Goal: Task Accomplishment & Management: Manage account settings

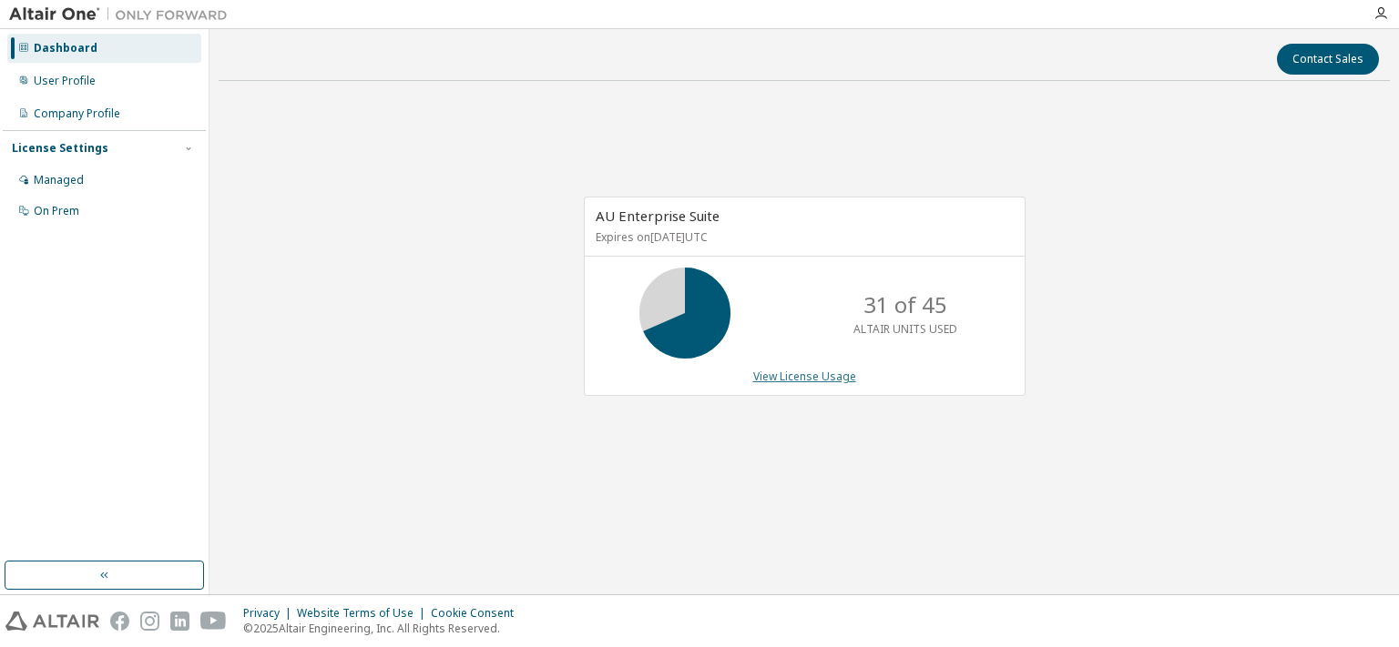
click at [788, 377] on link "View License Usage" at bounding box center [804, 376] width 103 height 15
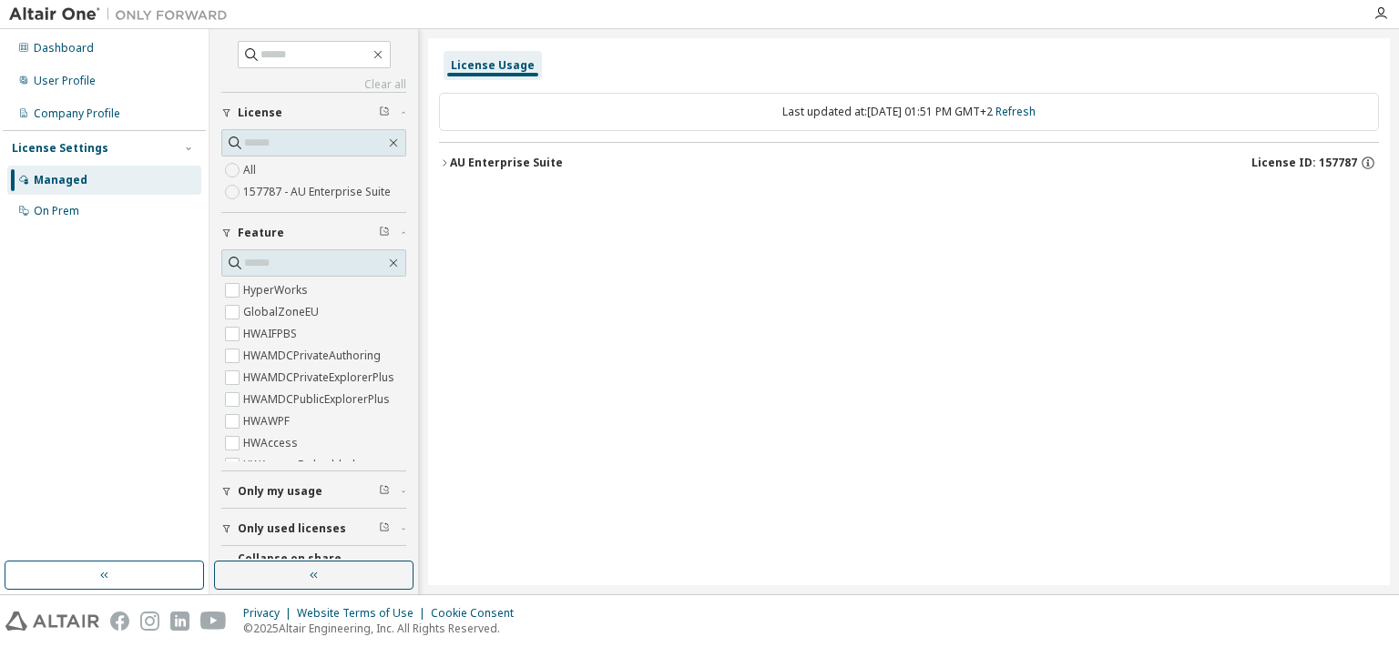
click at [1379, 21] on div at bounding box center [1380, 13] width 36 height 27
click at [1380, 13] on icon "button" at bounding box center [1380, 13] width 15 height 15
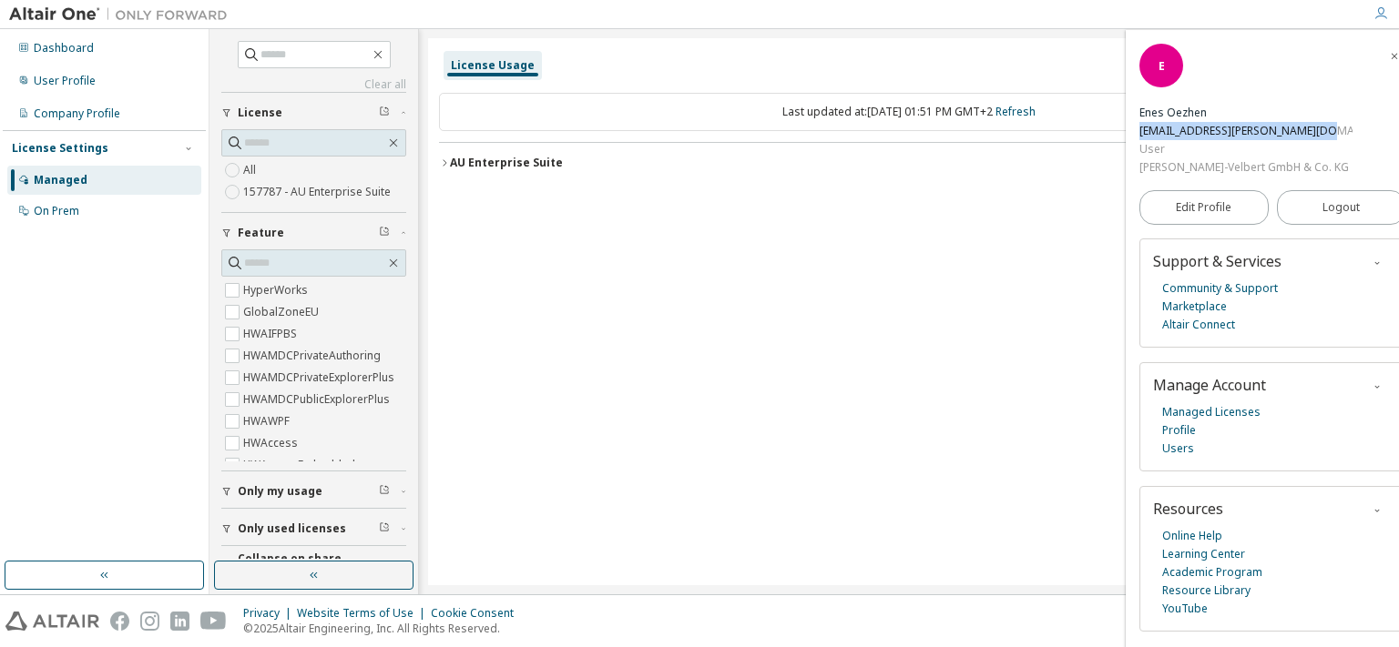
drag, startPoint x: 1375, startPoint y: 72, endPoint x: 1200, endPoint y: 75, distance: 174.9
click at [1200, 122] on div "[EMAIL_ADDRESS][PERSON_NAME][DOMAIN_NAME]" at bounding box center [1245, 131] width 213 height 18
copy div "[EMAIL_ADDRESS][PERSON_NAME][DOMAIN_NAME]"
click at [260, 162] on div "All 157787 - AU Enterprise Suite" at bounding box center [313, 181] width 185 height 44
click at [251, 170] on label "All" at bounding box center [251, 170] width 16 height 22
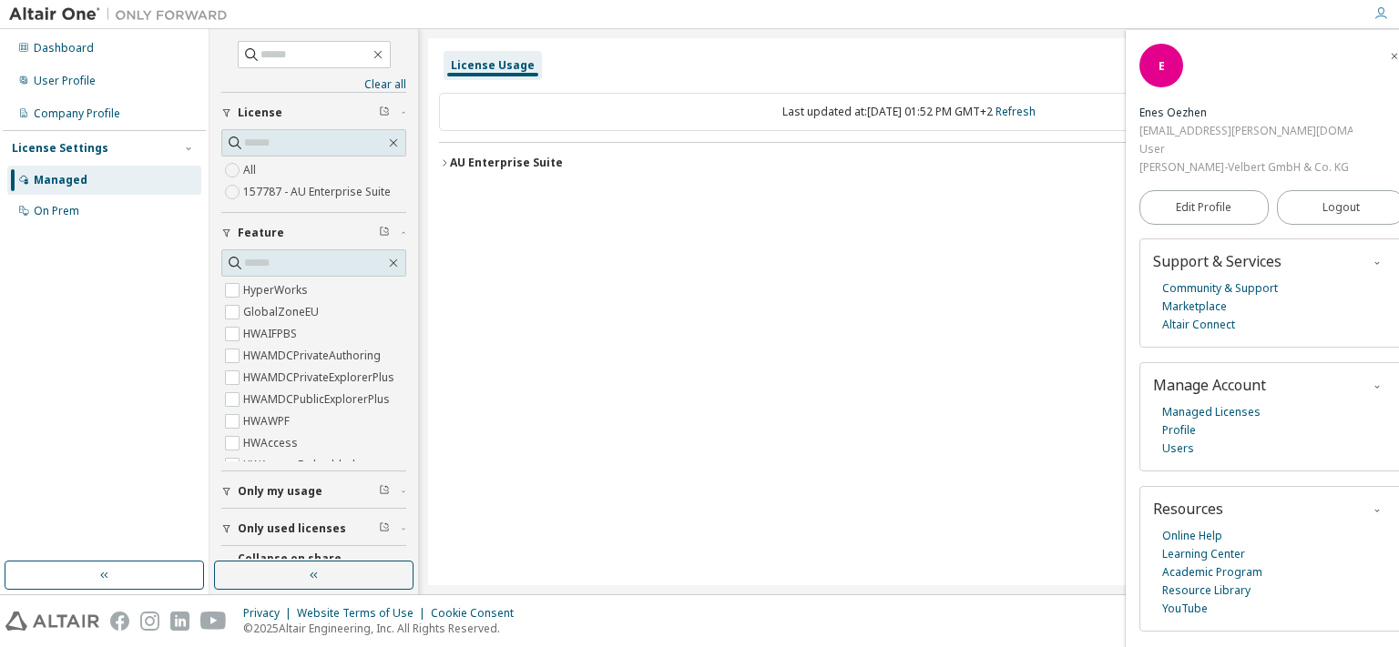
click at [497, 165] on div "AU Enterprise Suite" at bounding box center [506, 163] width 113 height 15
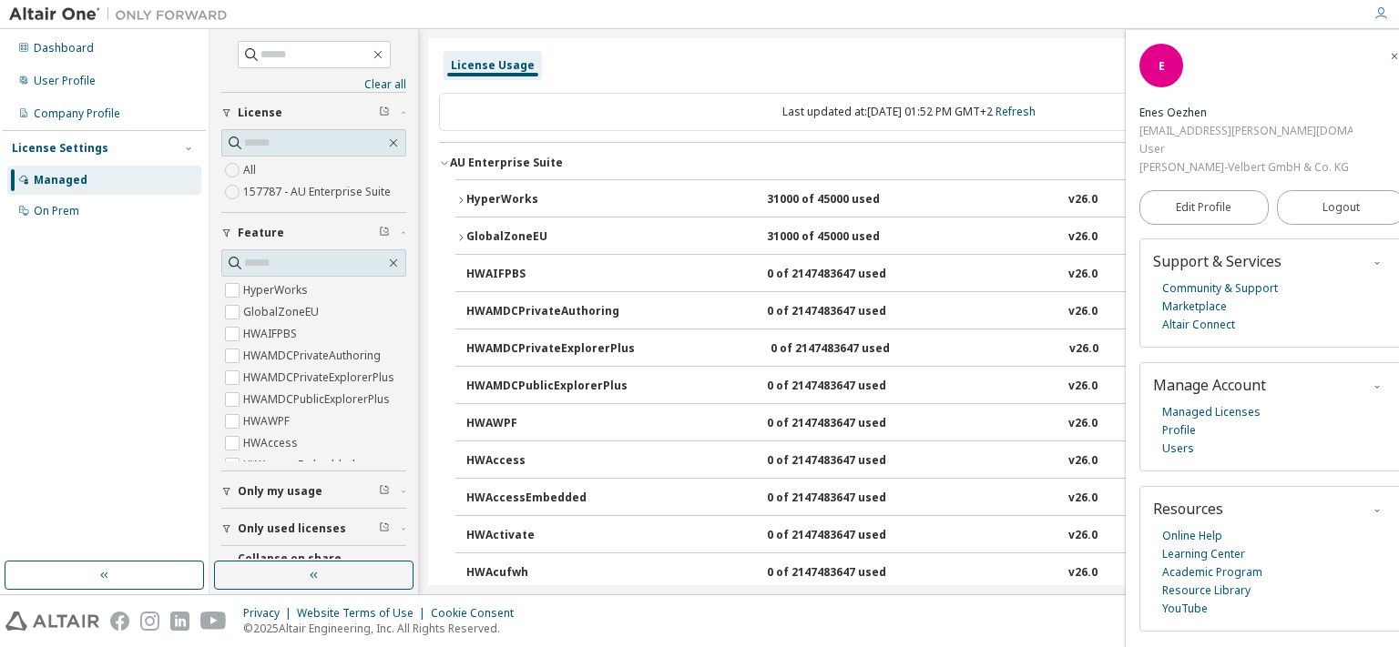
click at [443, 162] on icon "button" at bounding box center [444, 163] width 11 height 11
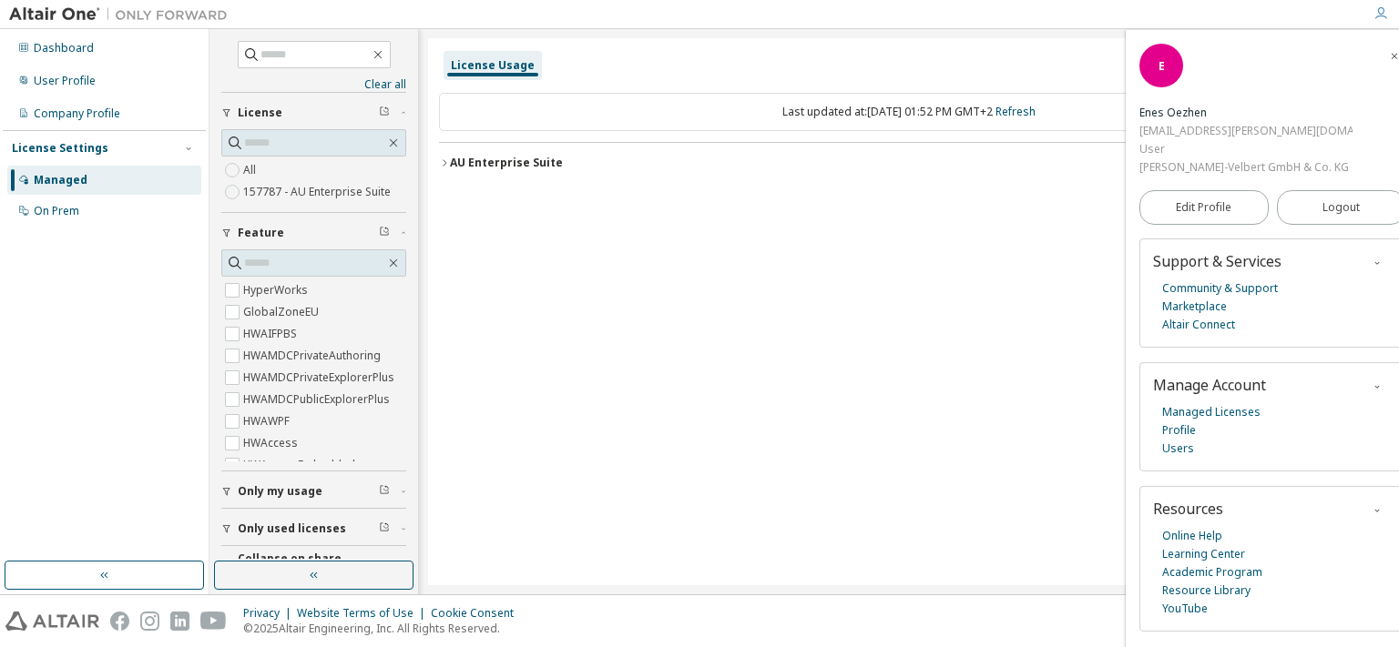
click at [46, 180] on div "Managed" at bounding box center [61, 180] width 54 height 15
click at [92, 40] on div "Dashboard" at bounding box center [104, 48] width 194 height 29
